Goal: Information Seeking & Learning: Find specific page/section

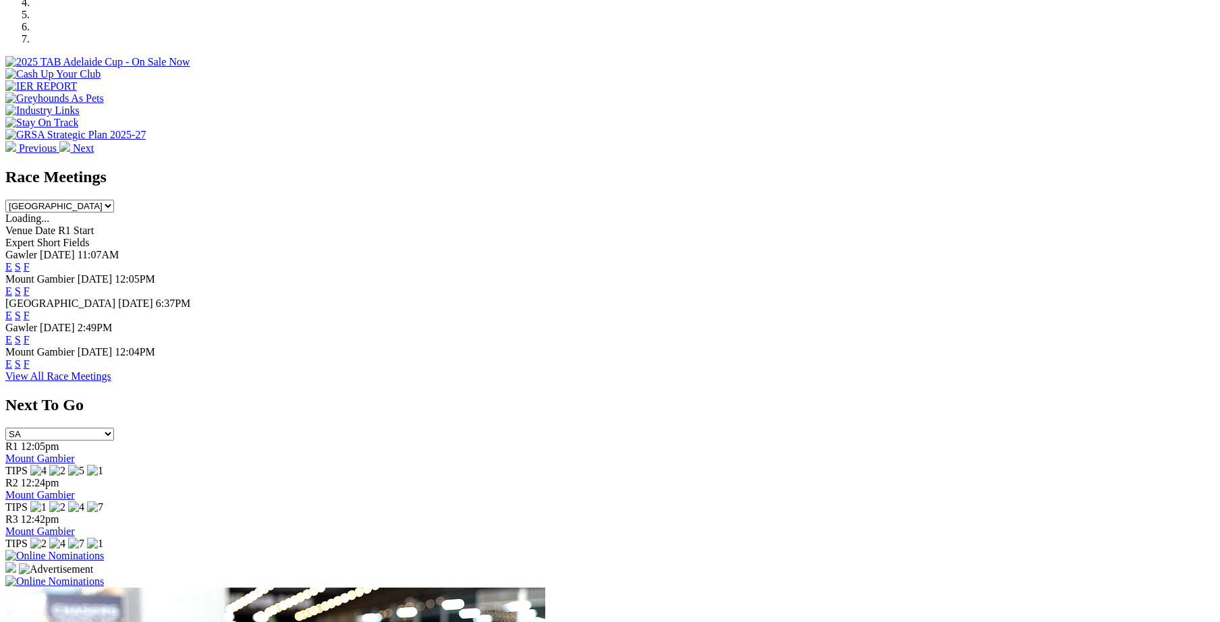
scroll to position [466, 0]
click at [30, 310] on link "F" at bounding box center [27, 315] width 6 height 11
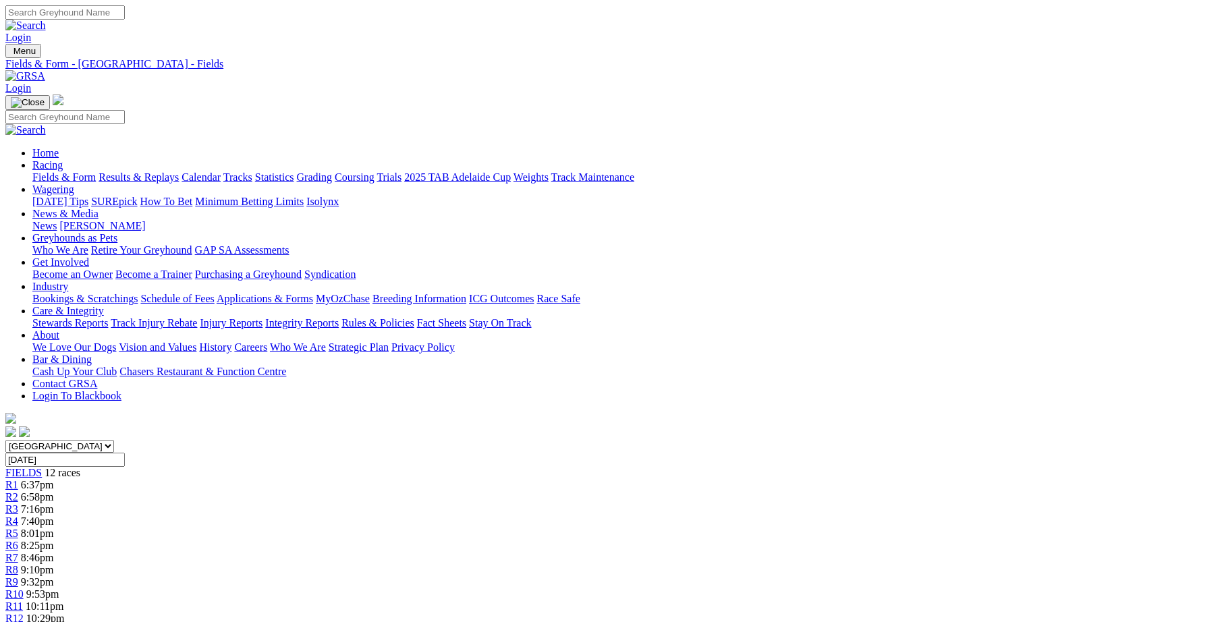
click at [339, 317] on link "Integrity Reports" at bounding box center [302, 322] width 74 height 11
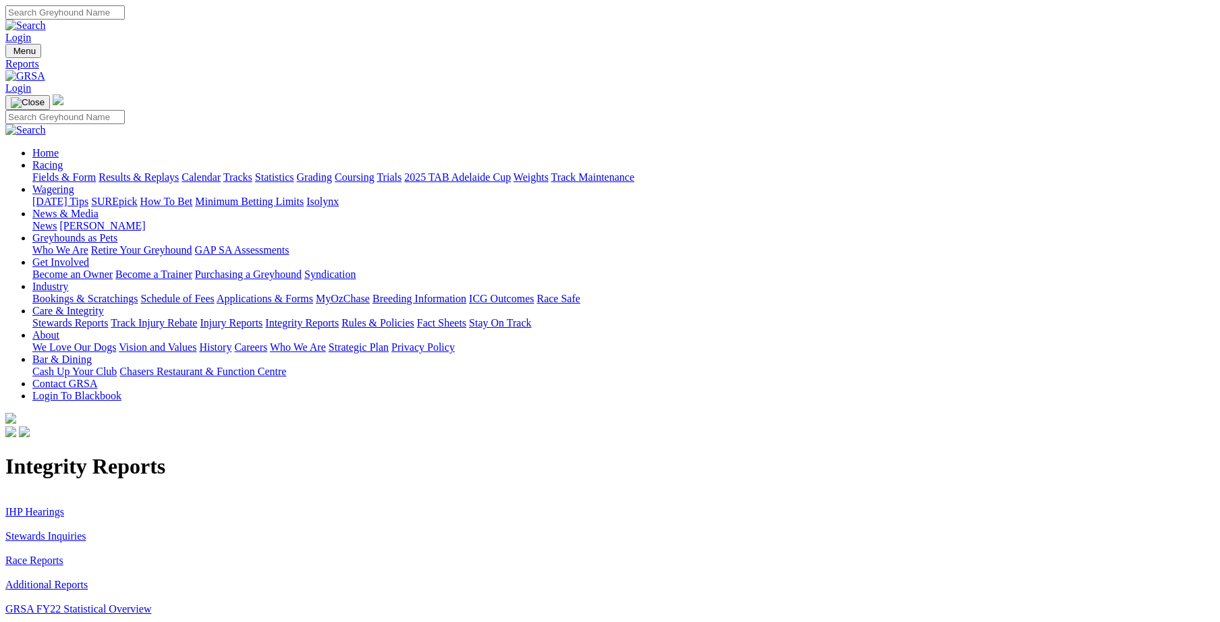
click at [86, 530] on link "Stewards Inquiries" at bounding box center [45, 535] width 81 height 11
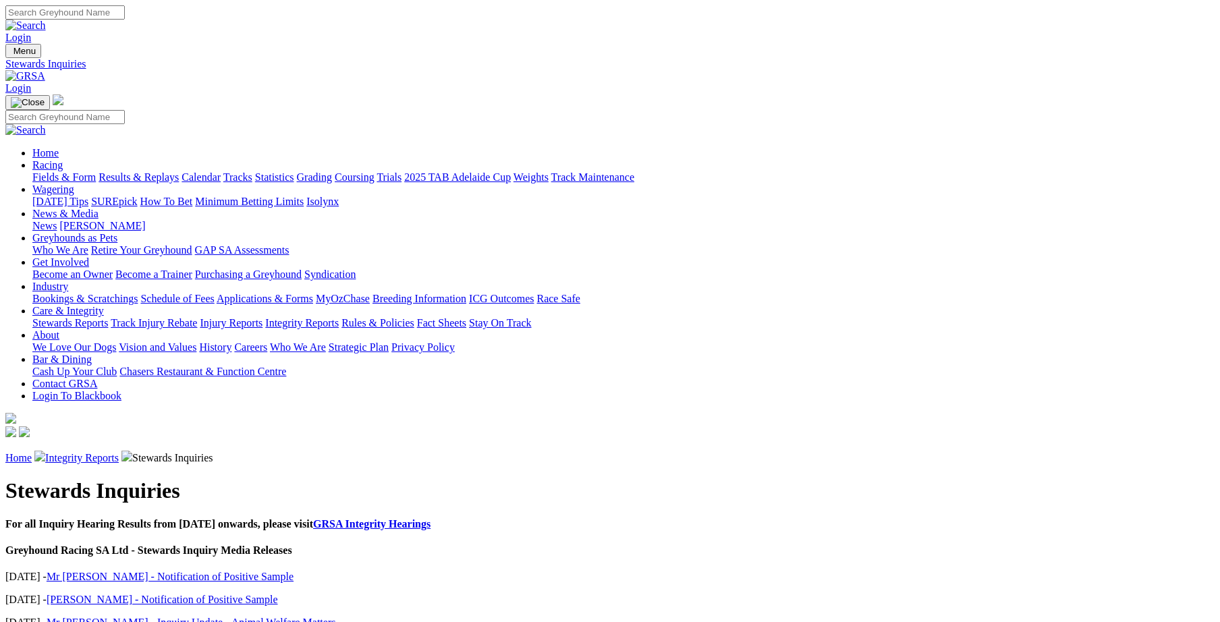
click at [119, 452] on link "Integrity Reports" at bounding box center [82, 457] width 74 height 11
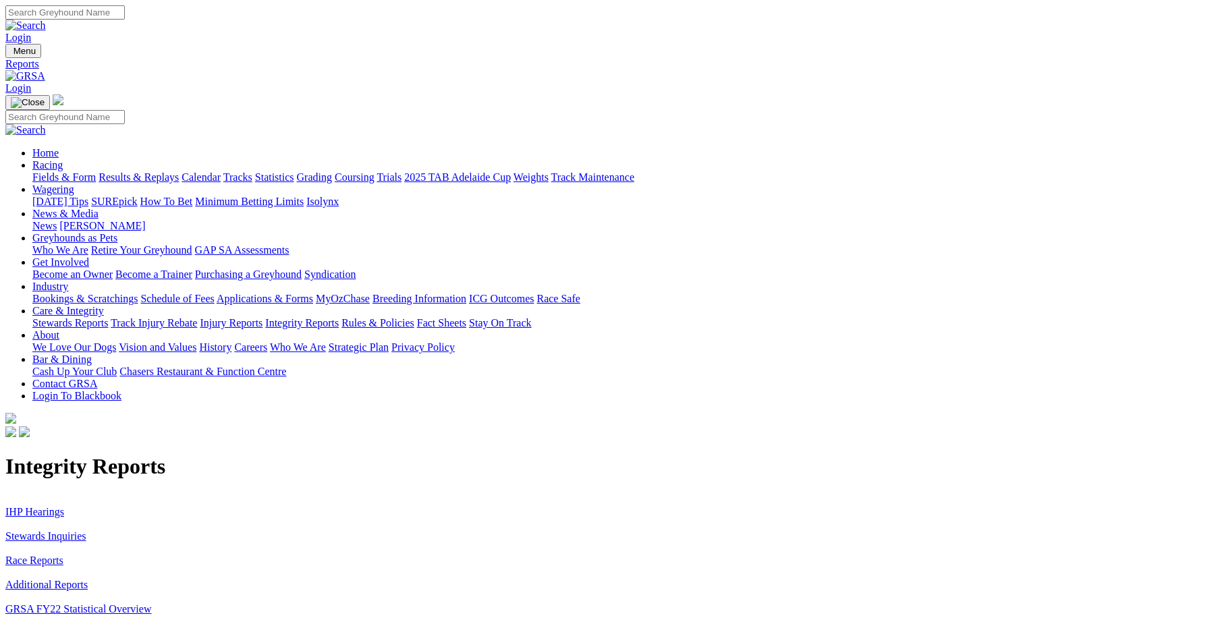
click at [64, 506] on link "IHP Hearings" at bounding box center [34, 511] width 59 height 11
